Goal: Transaction & Acquisition: Purchase product/service

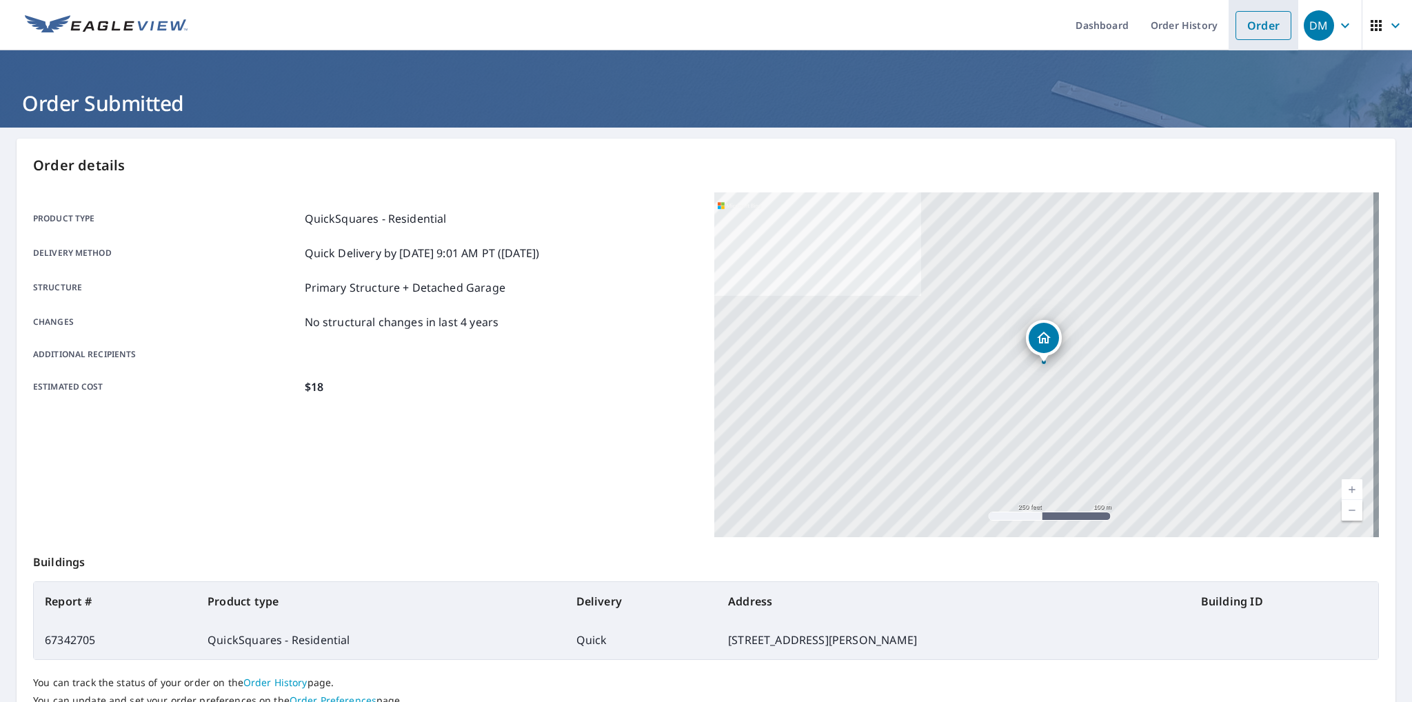
click at [1238, 28] on link "Order" at bounding box center [1263, 25] width 56 height 29
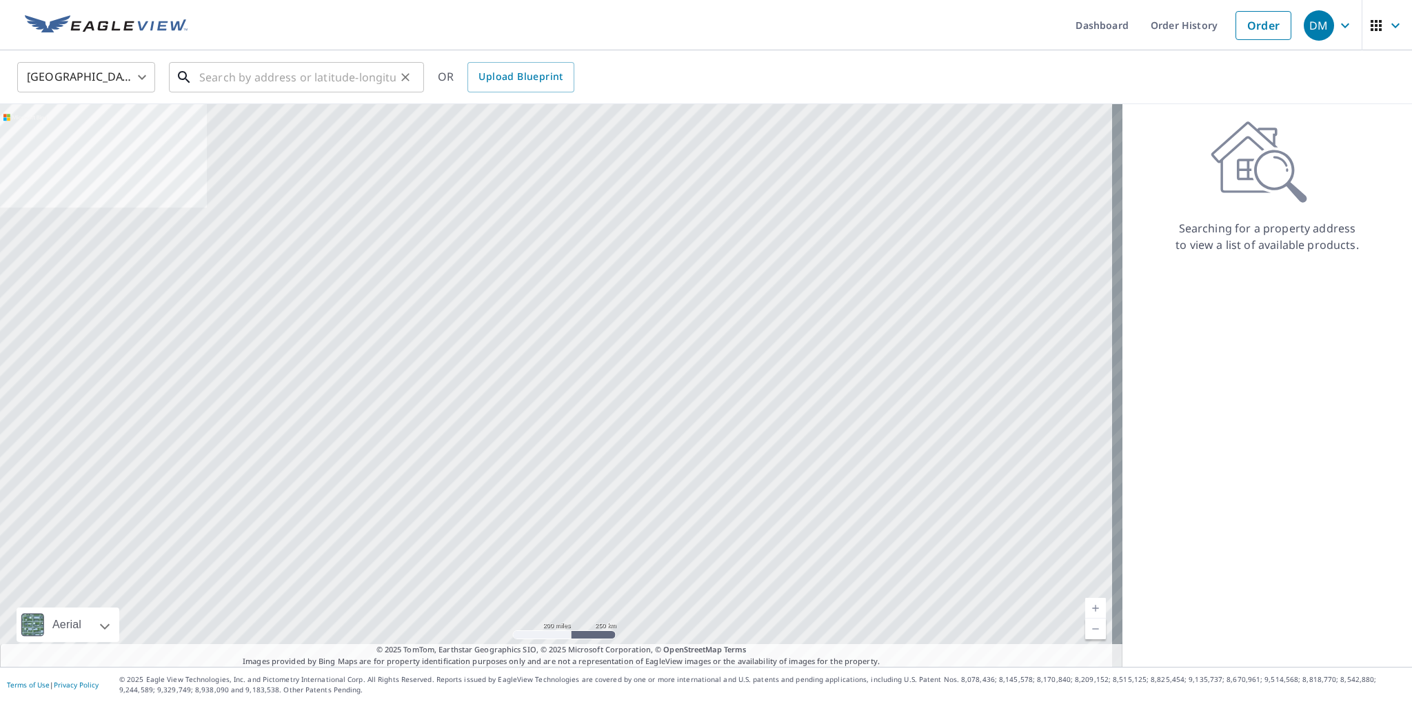
click at [303, 74] on input "text" at bounding box center [297, 77] width 196 height 39
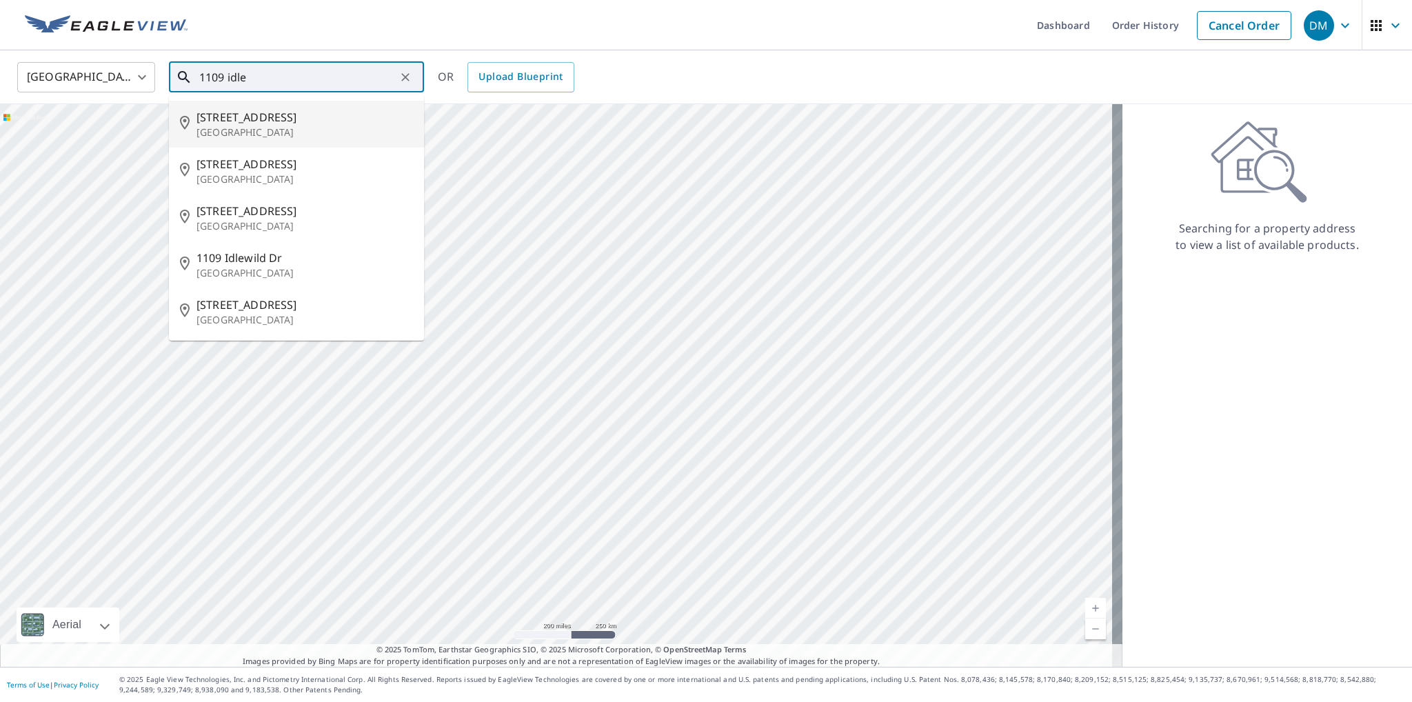
click at [291, 124] on span "[STREET_ADDRESS]" at bounding box center [304, 117] width 216 height 17
type input "[STREET_ADDRESS]"
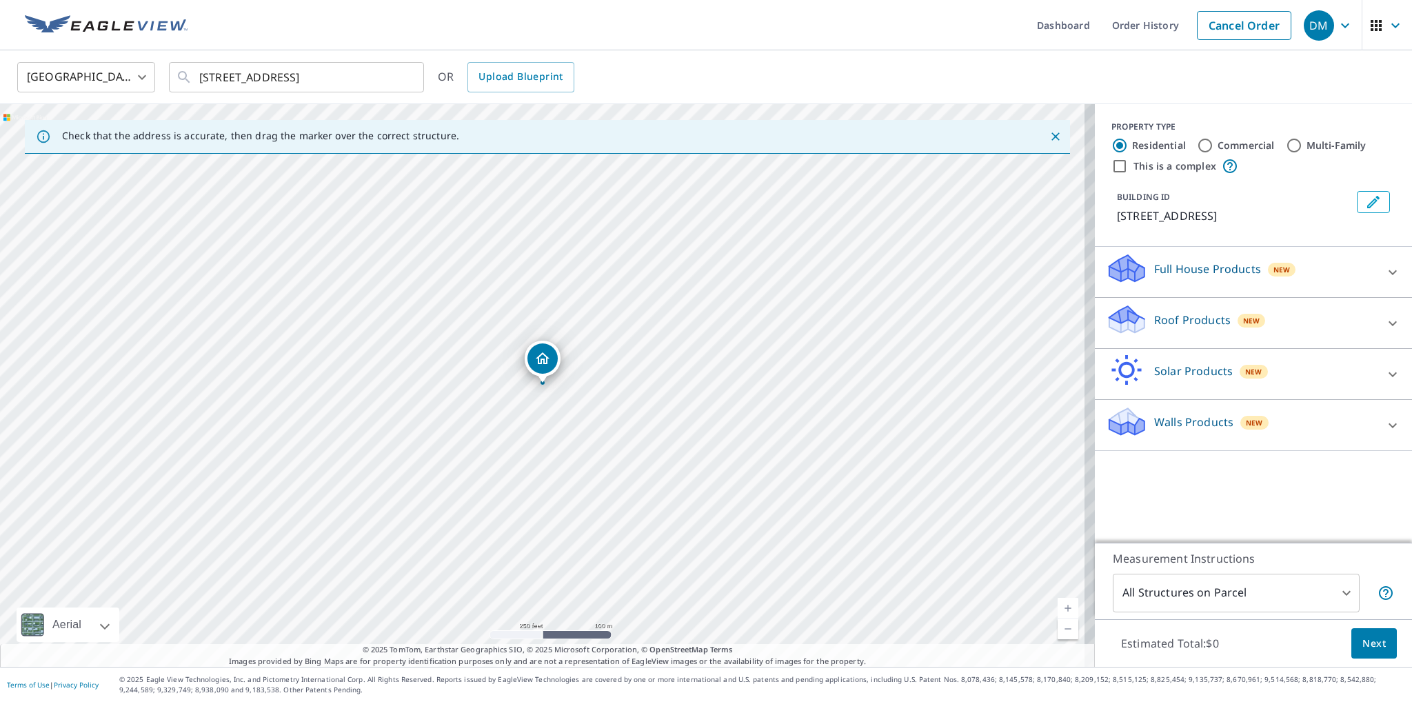
click at [1274, 318] on div "Roof Products New" at bounding box center [1241, 322] width 270 height 39
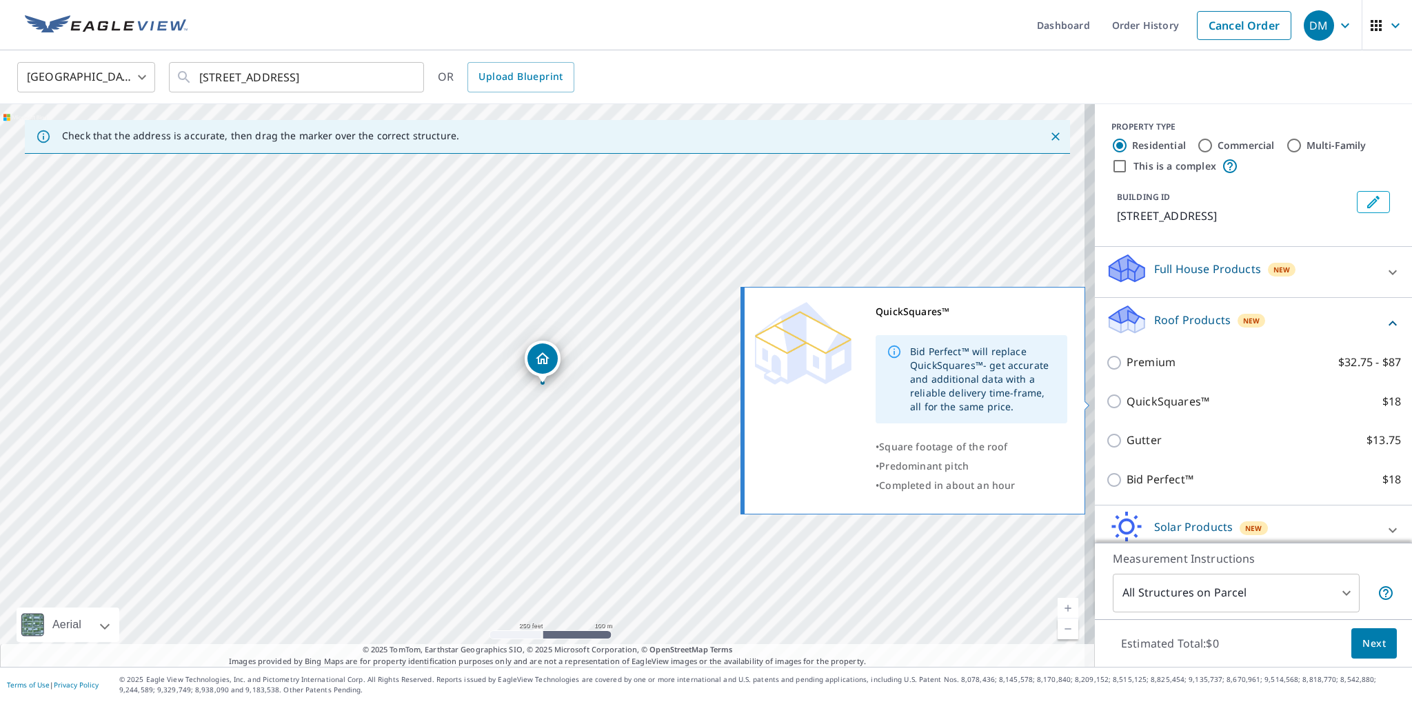
click at [1177, 406] on p "QuickSquares™" at bounding box center [1167, 401] width 83 height 17
click at [1126, 406] on input "QuickSquares™ $18" at bounding box center [1116, 401] width 21 height 17
checkbox input "true"
type input "1"
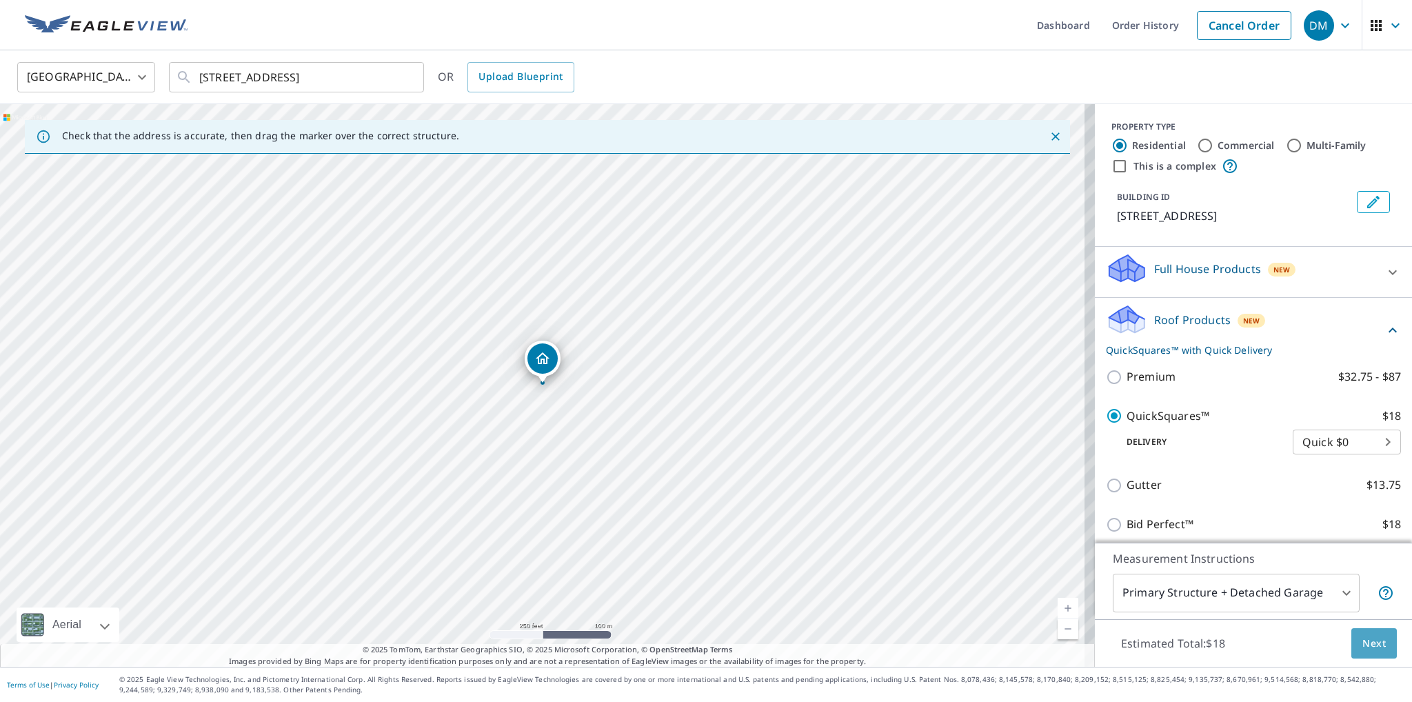
click at [1359, 633] on button "Next" at bounding box center [1373, 643] width 45 height 31
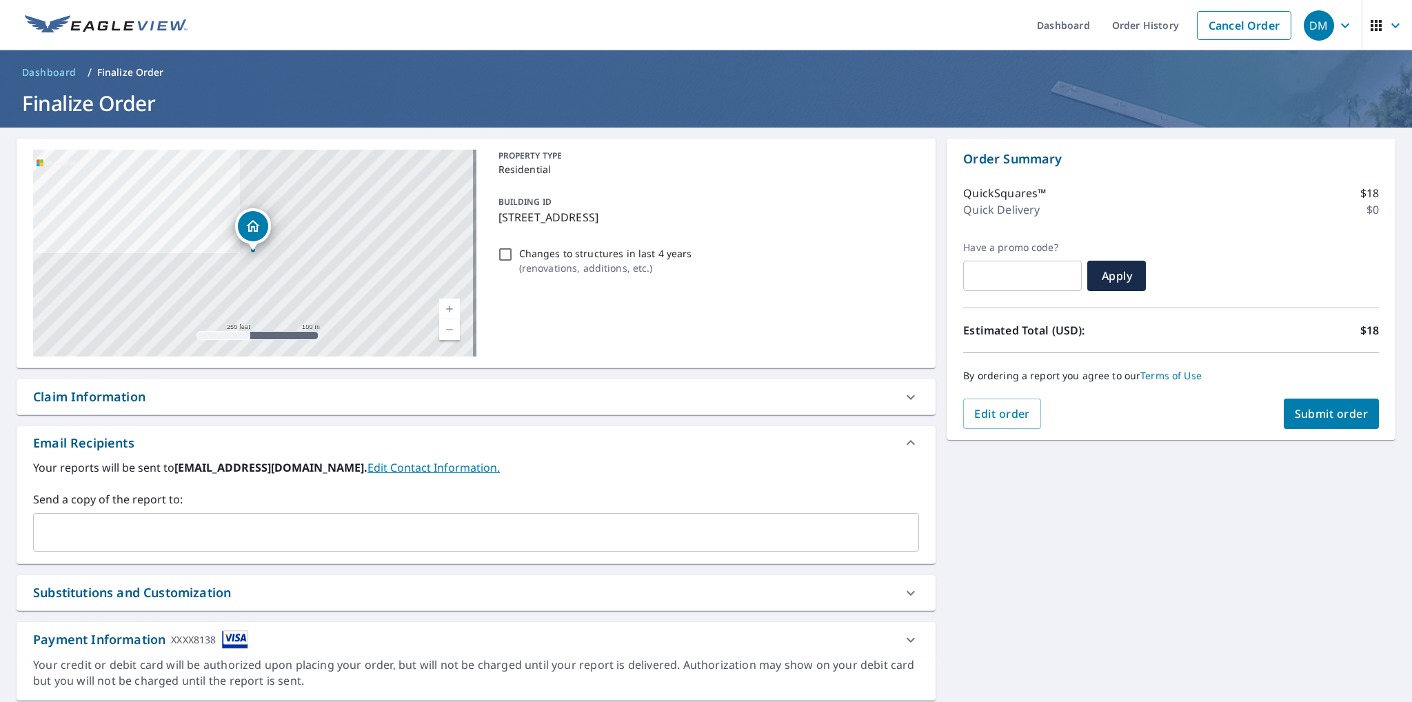
click at [1314, 394] on div "By ordering a report you agree to our Terms of Use" at bounding box center [1171, 375] width 416 height 45
click at [1317, 403] on button "Submit order" at bounding box center [1331, 413] width 96 height 30
